Goal: Task Accomplishment & Management: Manage account settings

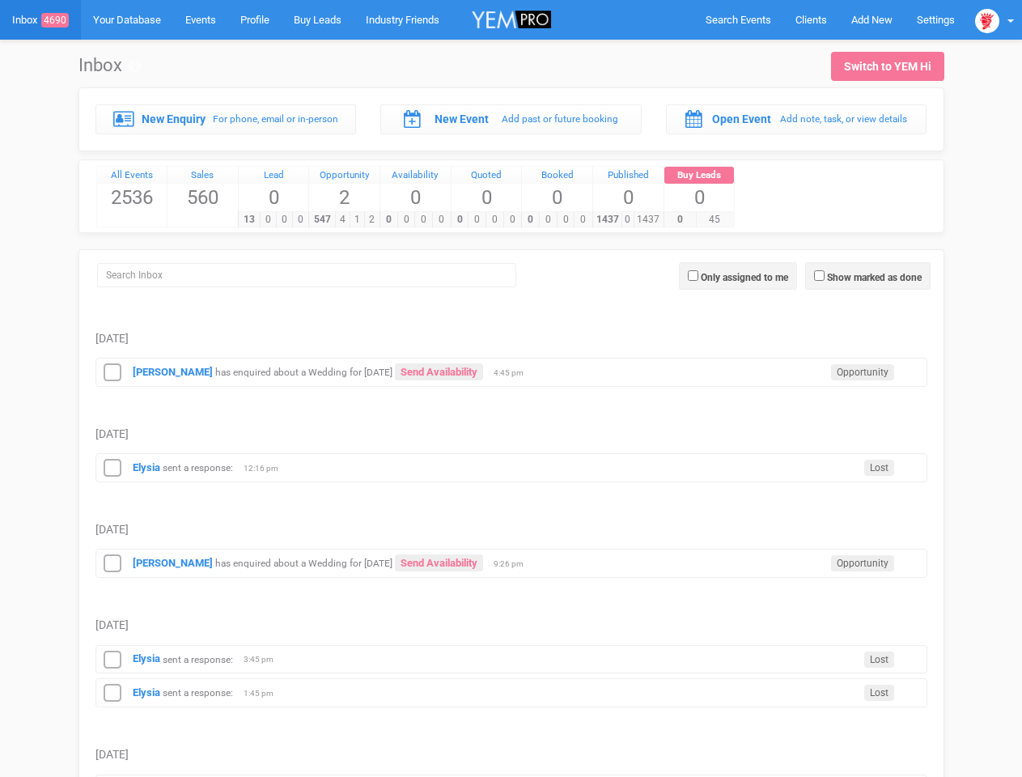
click at [511, 389] on td "[DATE]" at bounding box center [512, 418] width 832 height 62
click at [738, 19] on span "Search Events" at bounding box center [739, 20] width 66 height 12
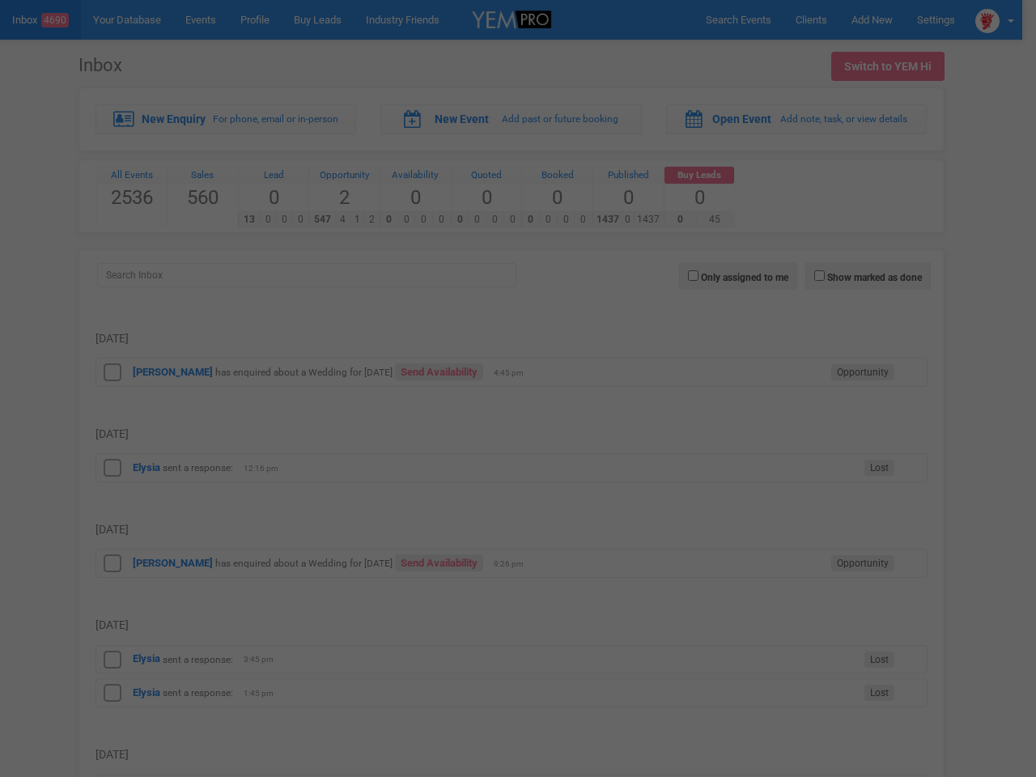
click at [872, 19] on div at bounding box center [518, 388] width 1036 height 777
click at [995, 19] on div at bounding box center [518, 388] width 1036 height 777
click at [868, 276] on div at bounding box center [518, 388] width 1036 height 777
click at [738, 276] on label "Only assigned to me" at bounding box center [744, 277] width 87 height 15
click at [699, 276] on input "Only assigned to me" at bounding box center [693, 275] width 11 height 11
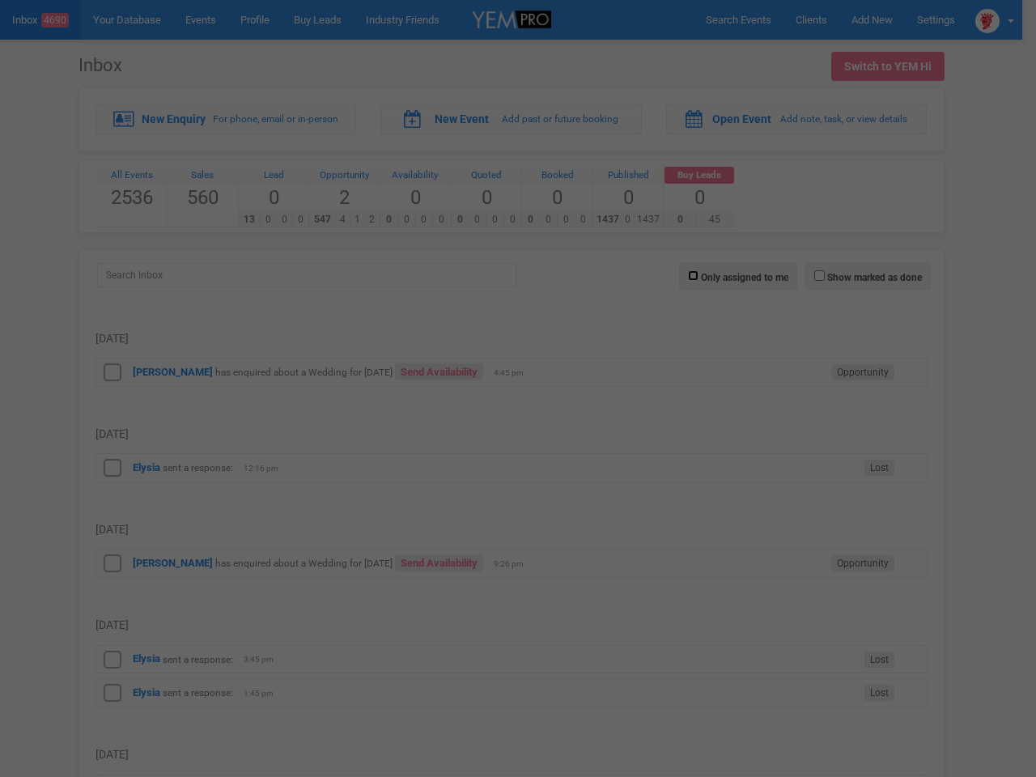
checkbox input "true"
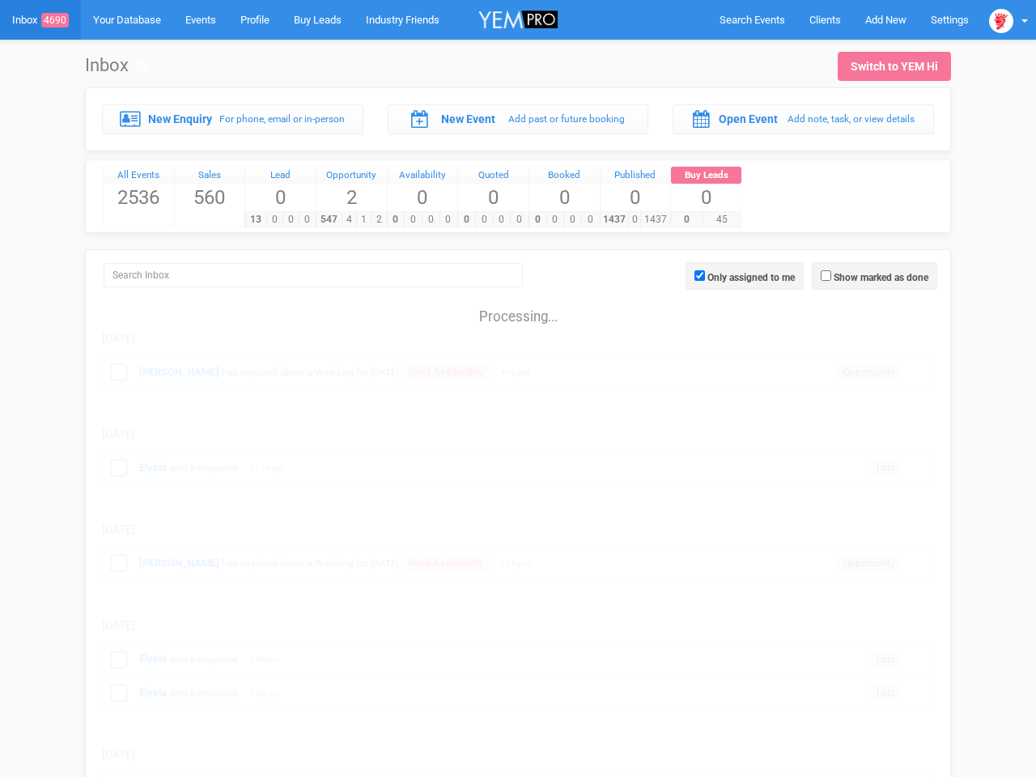
click at [512, 371] on span "4:45 pm" at bounding box center [520, 372] width 40 height 11
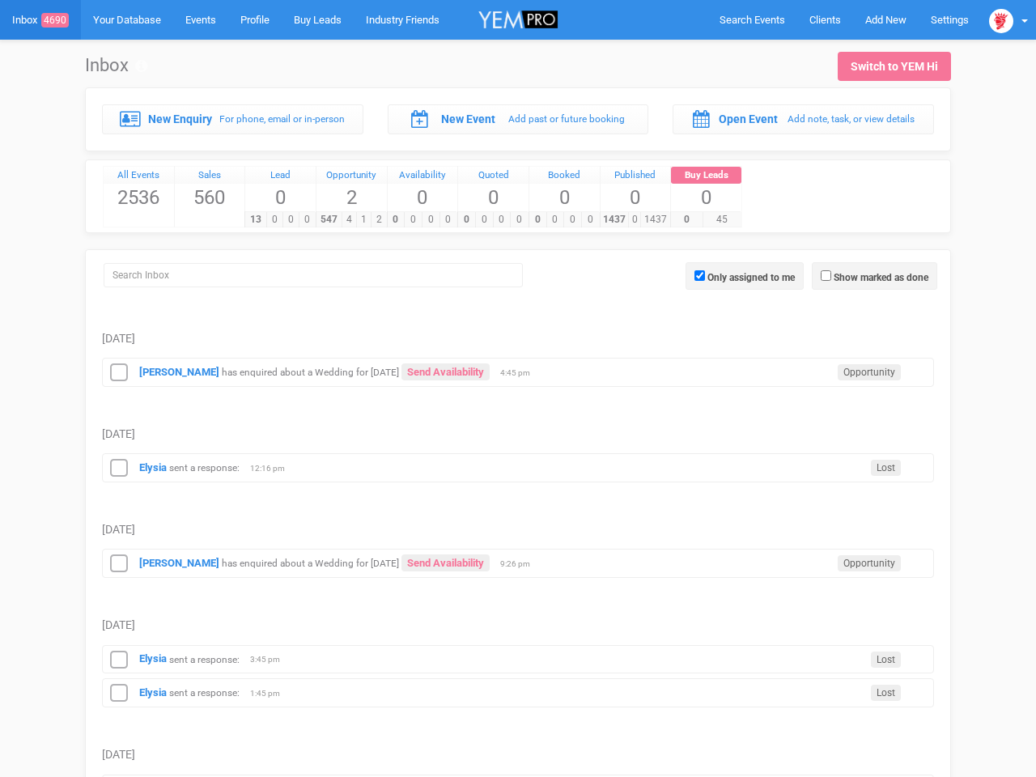
click at [113, 372] on icon at bounding box center [119, 373] width 24 height 21
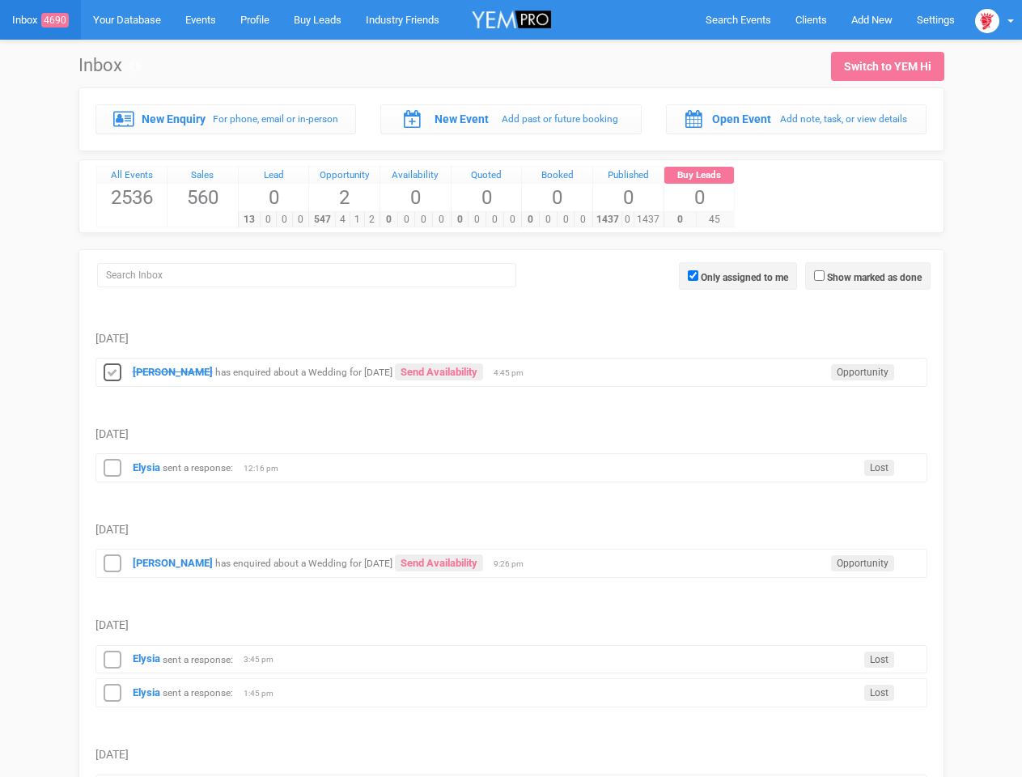
click at [512, 466] on div "Elysia sent a response: Lost 12:16 pm" at bounding box center [512, 467] width 832 height 29
